Goal: Task Accomplishment & Management: Manage account settings

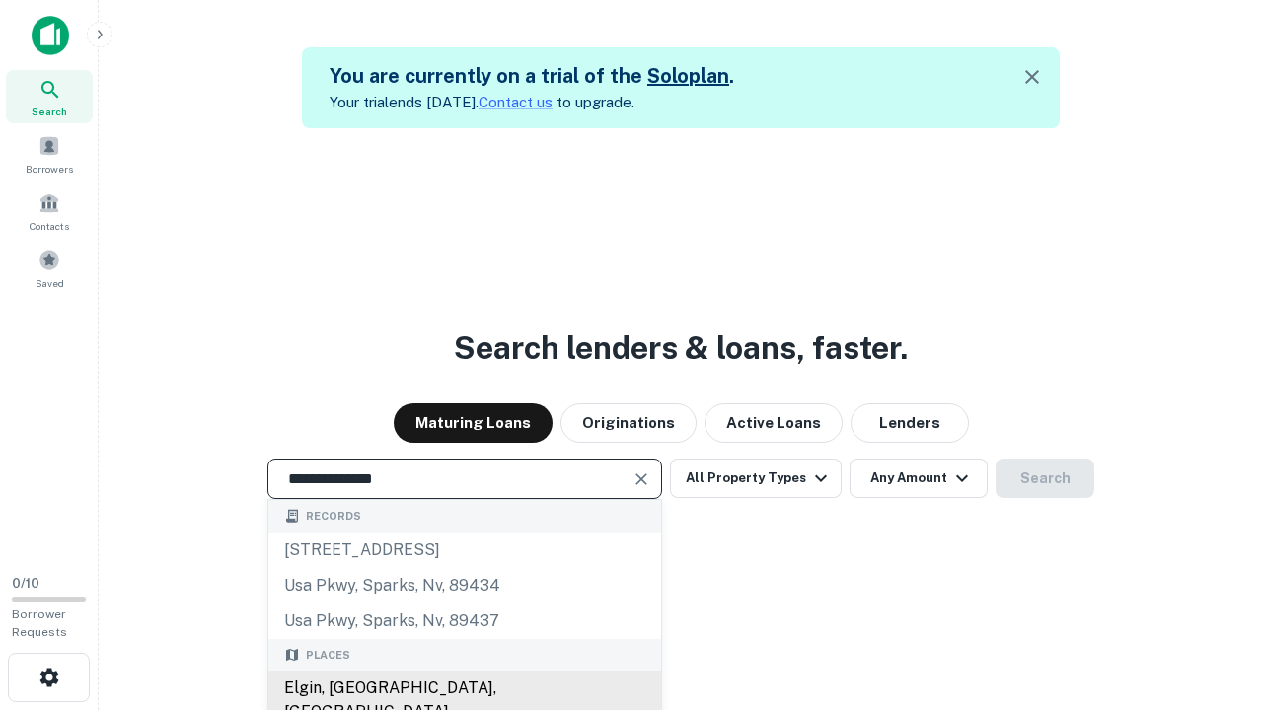
click at [464, 689] on div "Elgin, [GEOGRAPHIC_DATA], [GEOGRAPHIC_DATA]" at bounding box center [464, 700] width 393 height 59
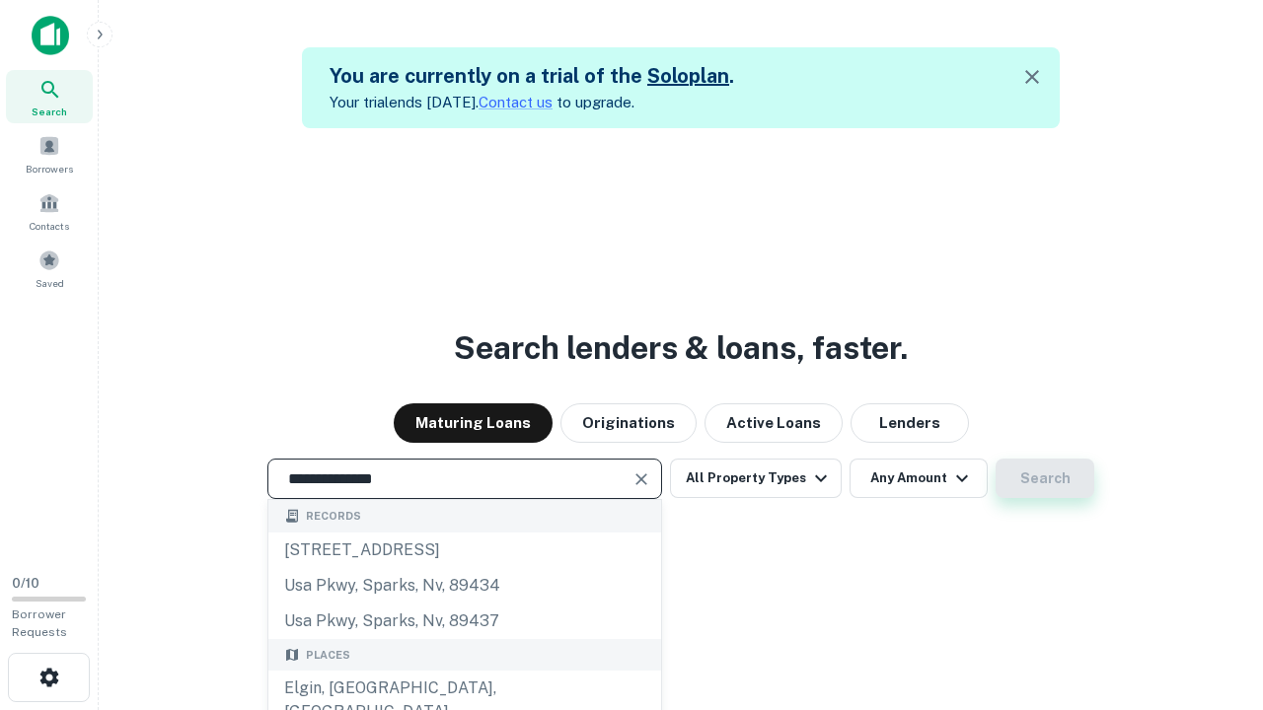
type input "**********"
click at [995, 459] on button "Search" at bounding box center [1044, 478] width 99 height 39
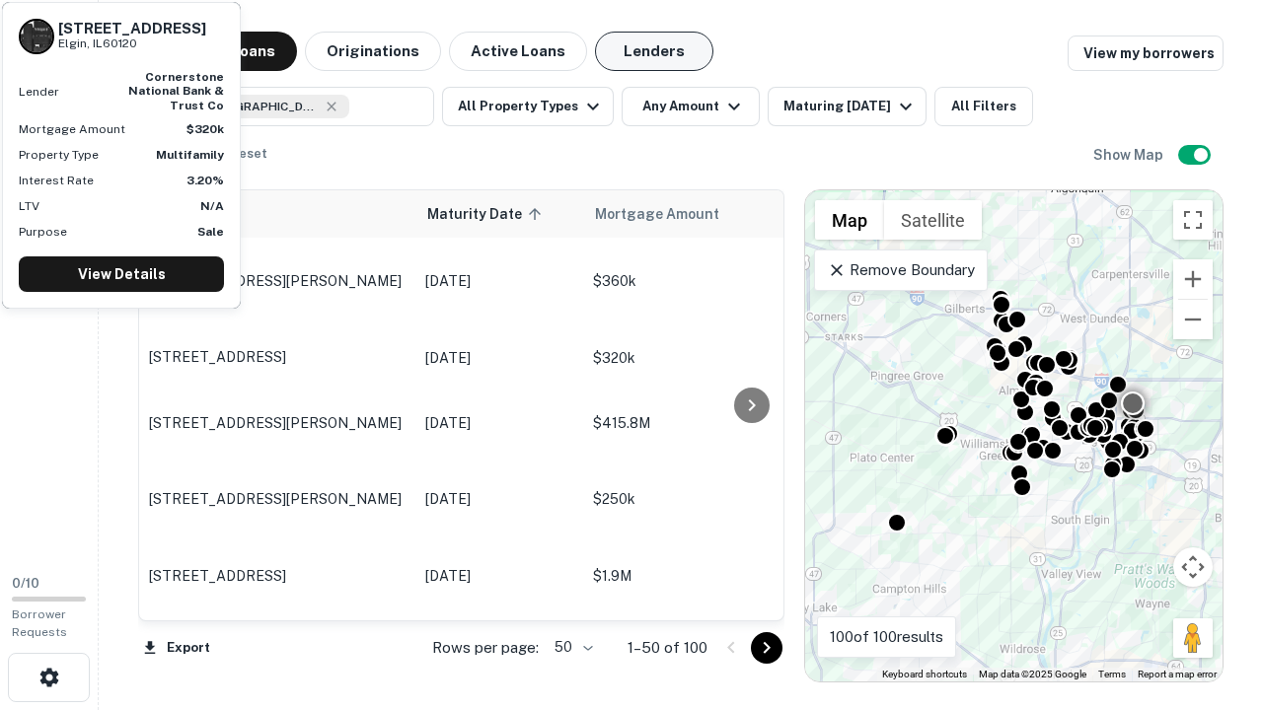
click at [654, 51] on button "Lenders" at bounding box center [654, 51] width 118 height 39
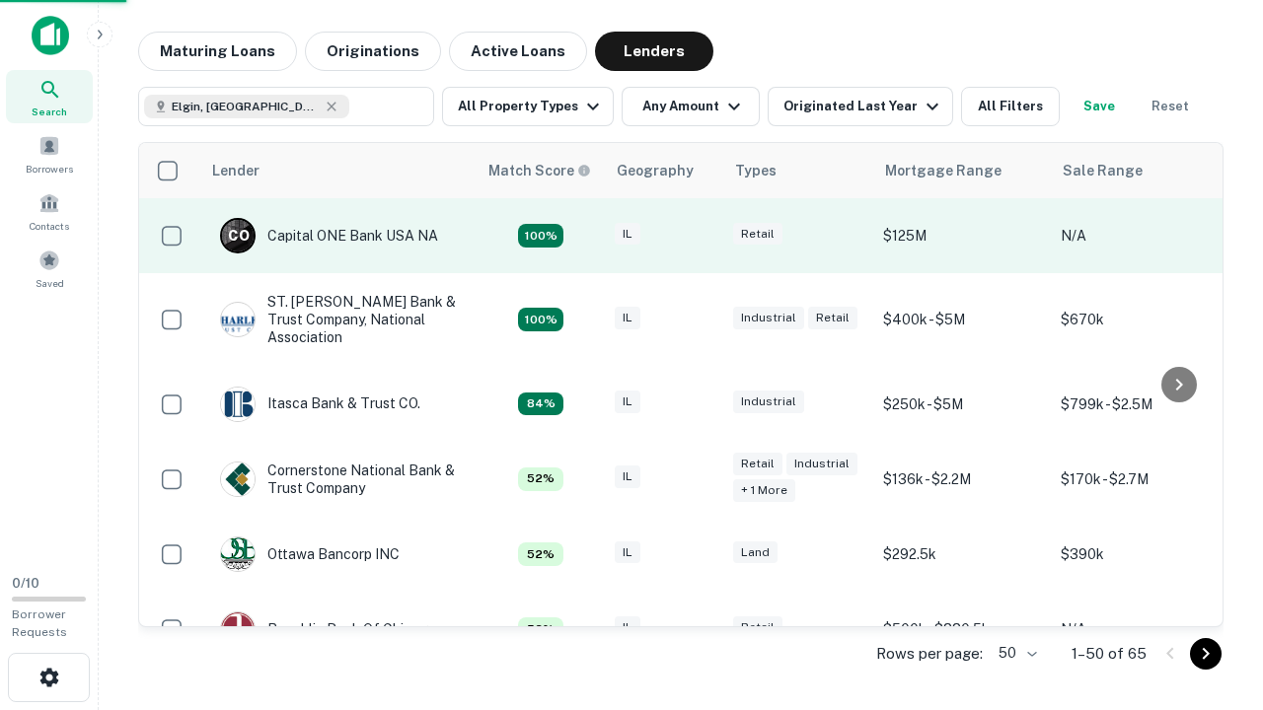
click at [700, 236] on div "IL" at bounding box center [664, 236] width 99 height 27
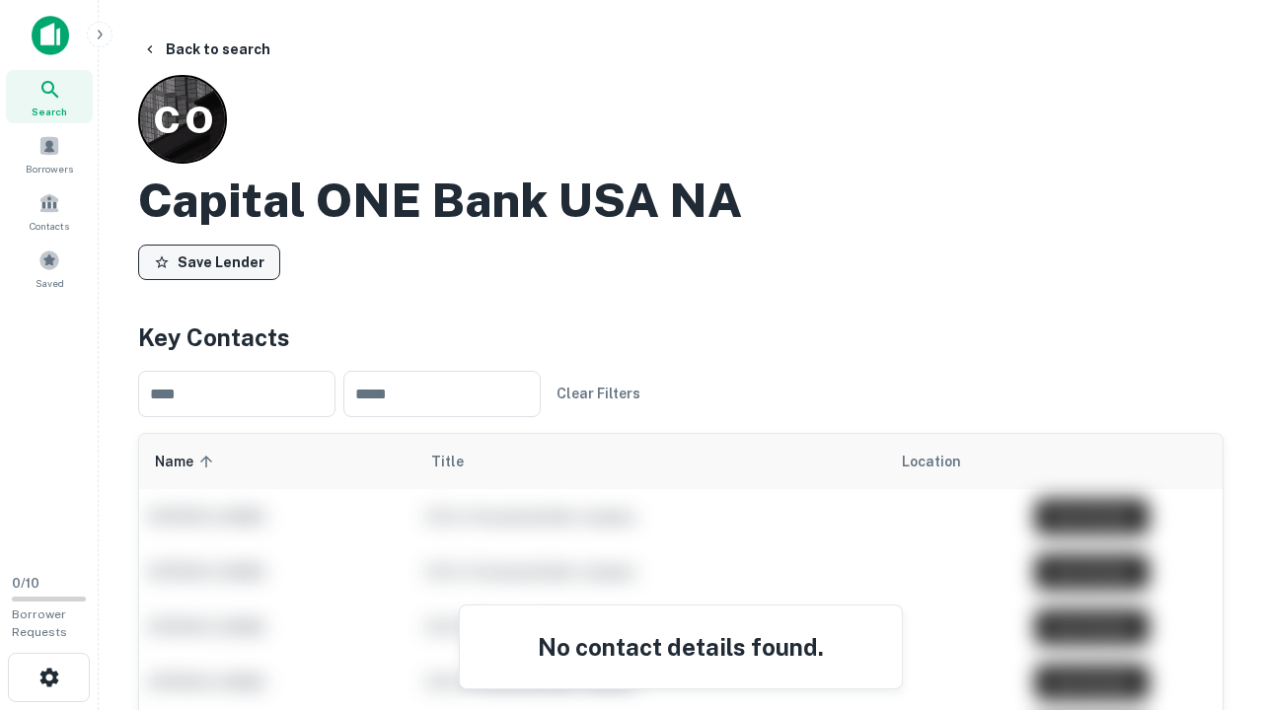
click at [209, 261] on button "Save Lender" at bounding box center [209, 263] width 142 height 36
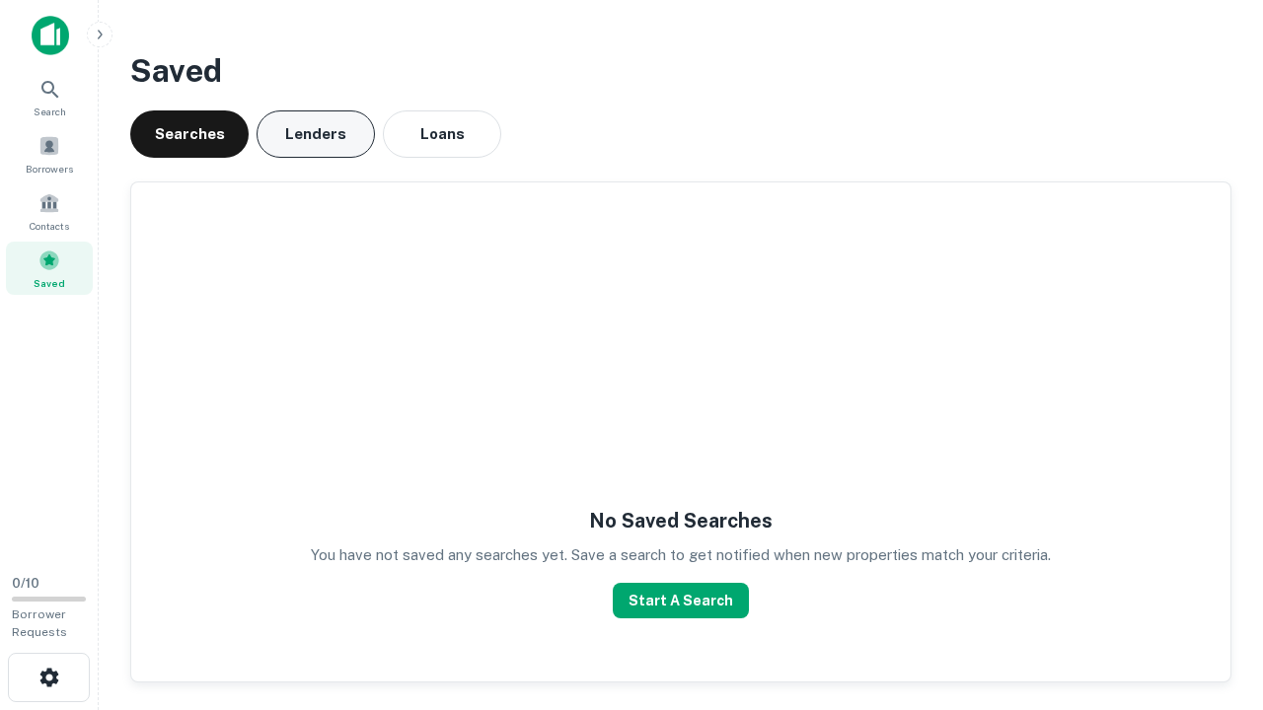
click at [316, 134] on button "Lenders" at bounding box center [316, 133] width 118 height 47
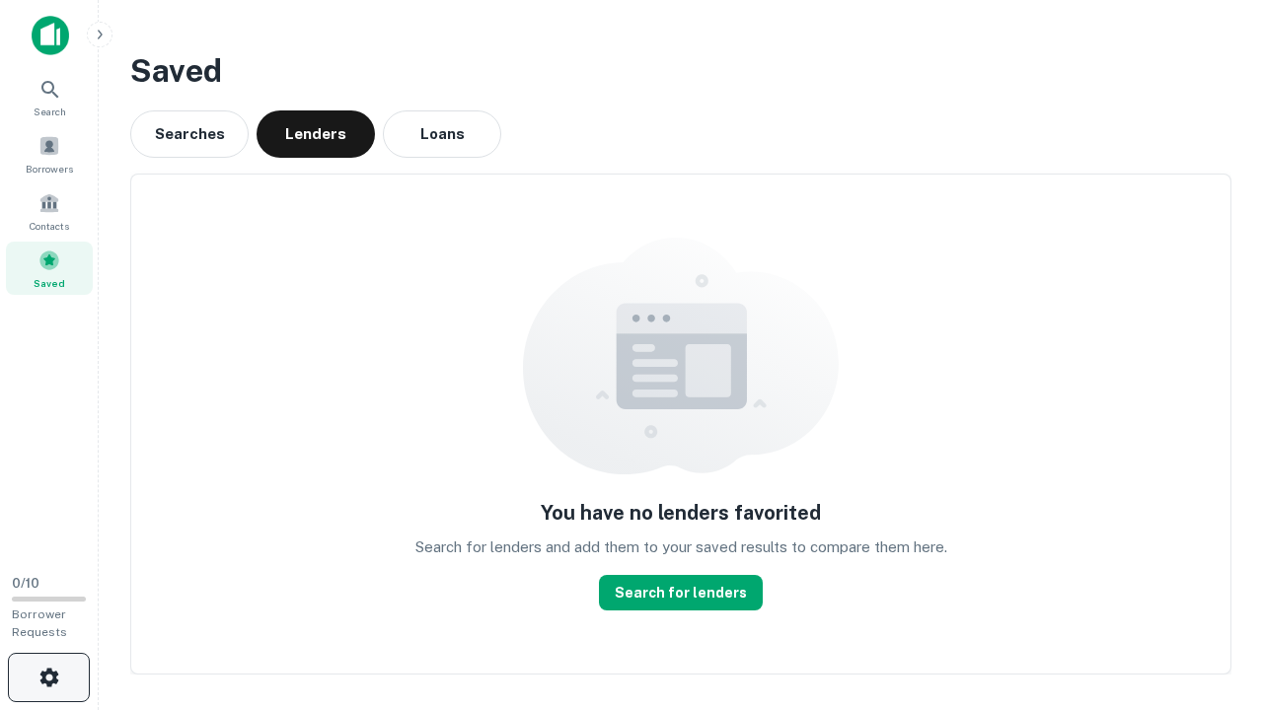
click at [48, 678] on icon "button" at bounding box center [49, 678] width 24 height 24
